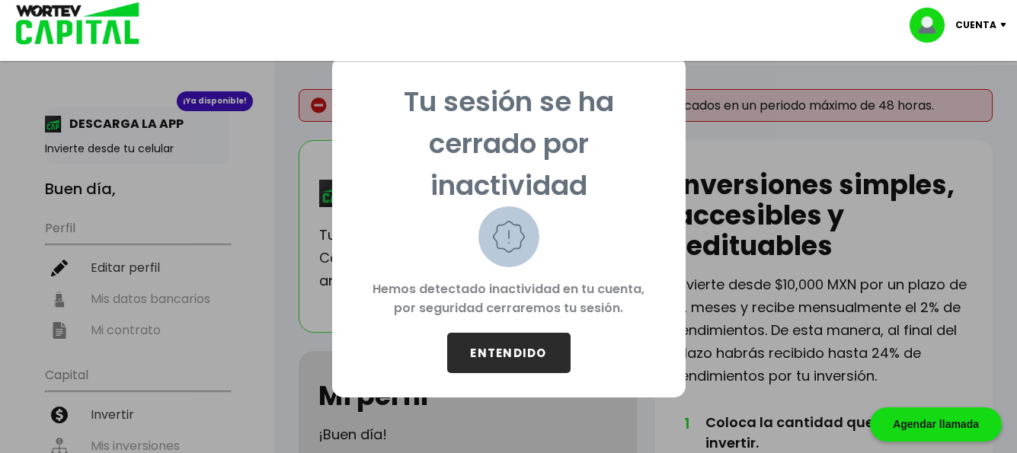
click at [513, 356] on button "ENTENDIDO" at bounding box center [508, 353] width 123 height 40
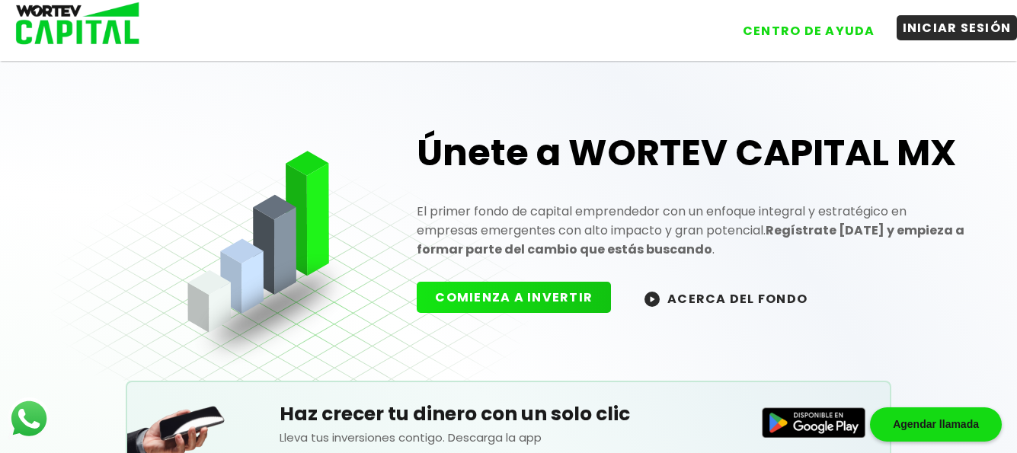
click at [988, 24] on button "INICIAR SESIÓN" at bounding box center [957, 27] width 121 height 25
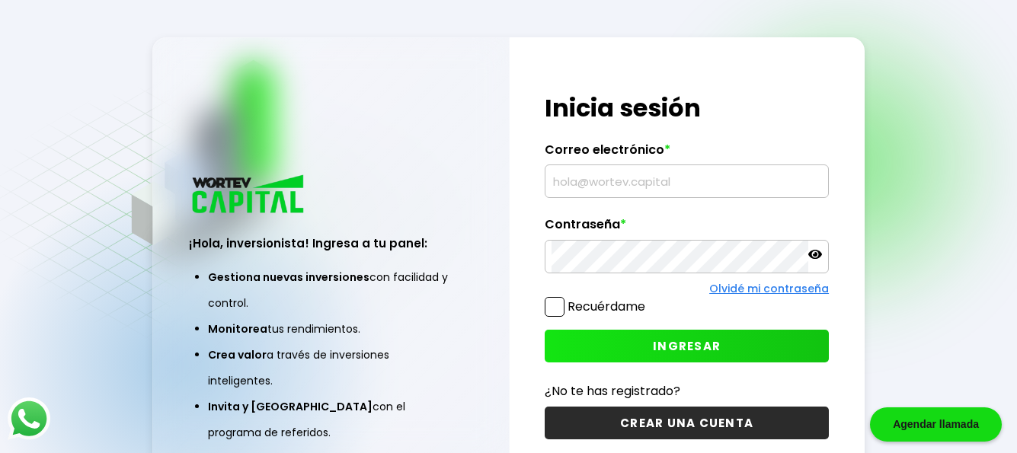
type input "[EMAIL_ADDRESS][DOMAIN_NAME]"
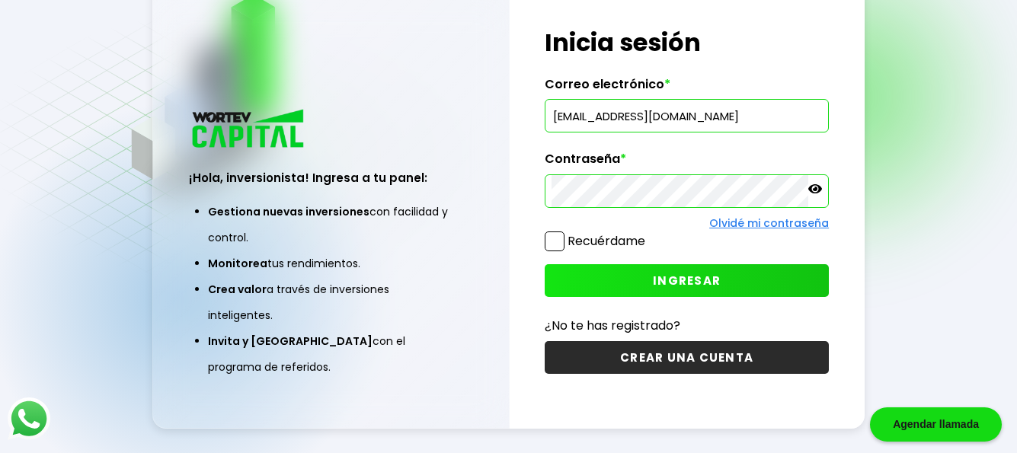
scroll to position [76, 0]
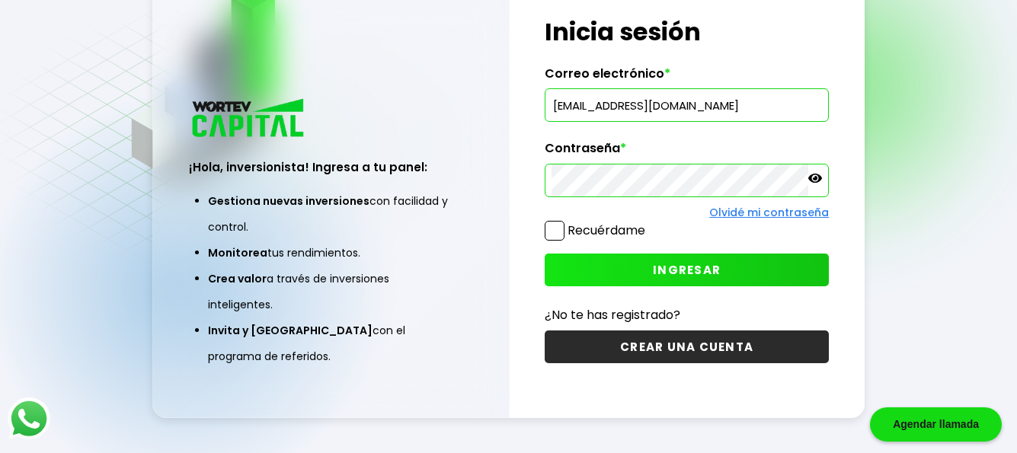
click at [714, 270] on span "INGRESAR" at bounding box center [687, 270] width 68 height 16
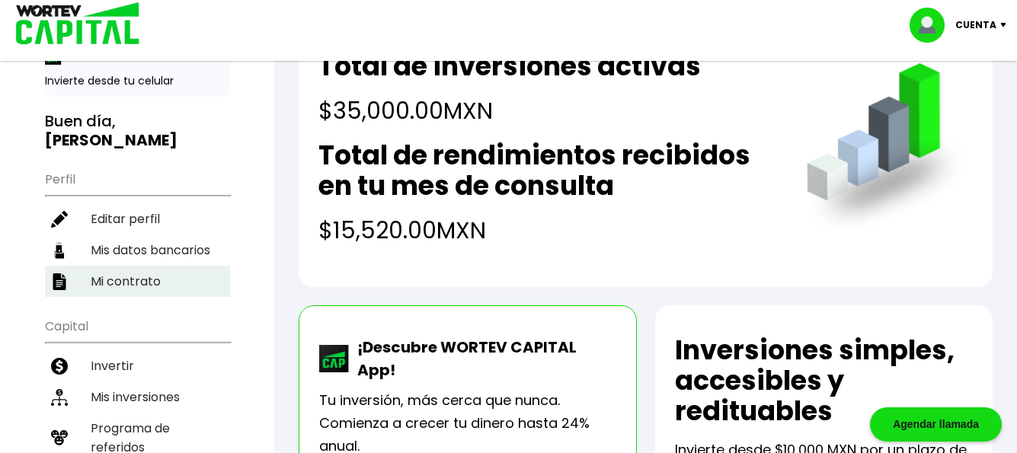
scroll to position [183, 0]
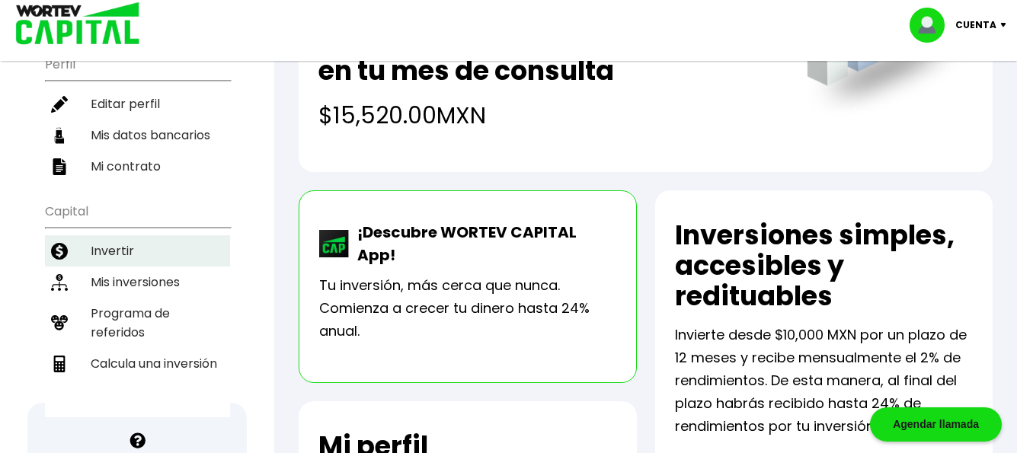
click at [116, 251] on li "Invertir" at bounding box center [137, 250] width 185 height 31
